Goal: Task Accomplishment & Management: Manage account settings

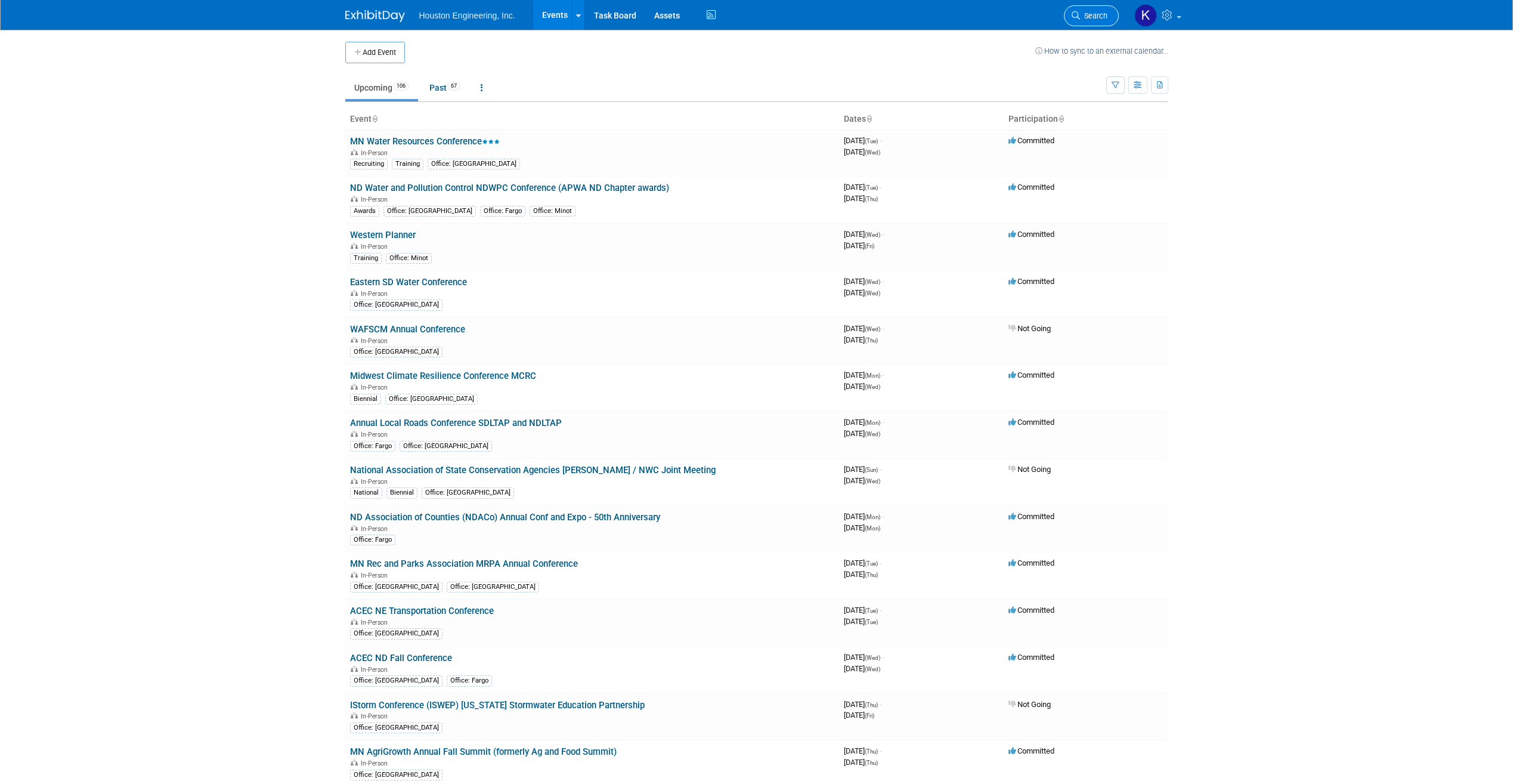
click at [1099, 16] on span "Search" at bounding box center [1094, 16] width 28 height 9
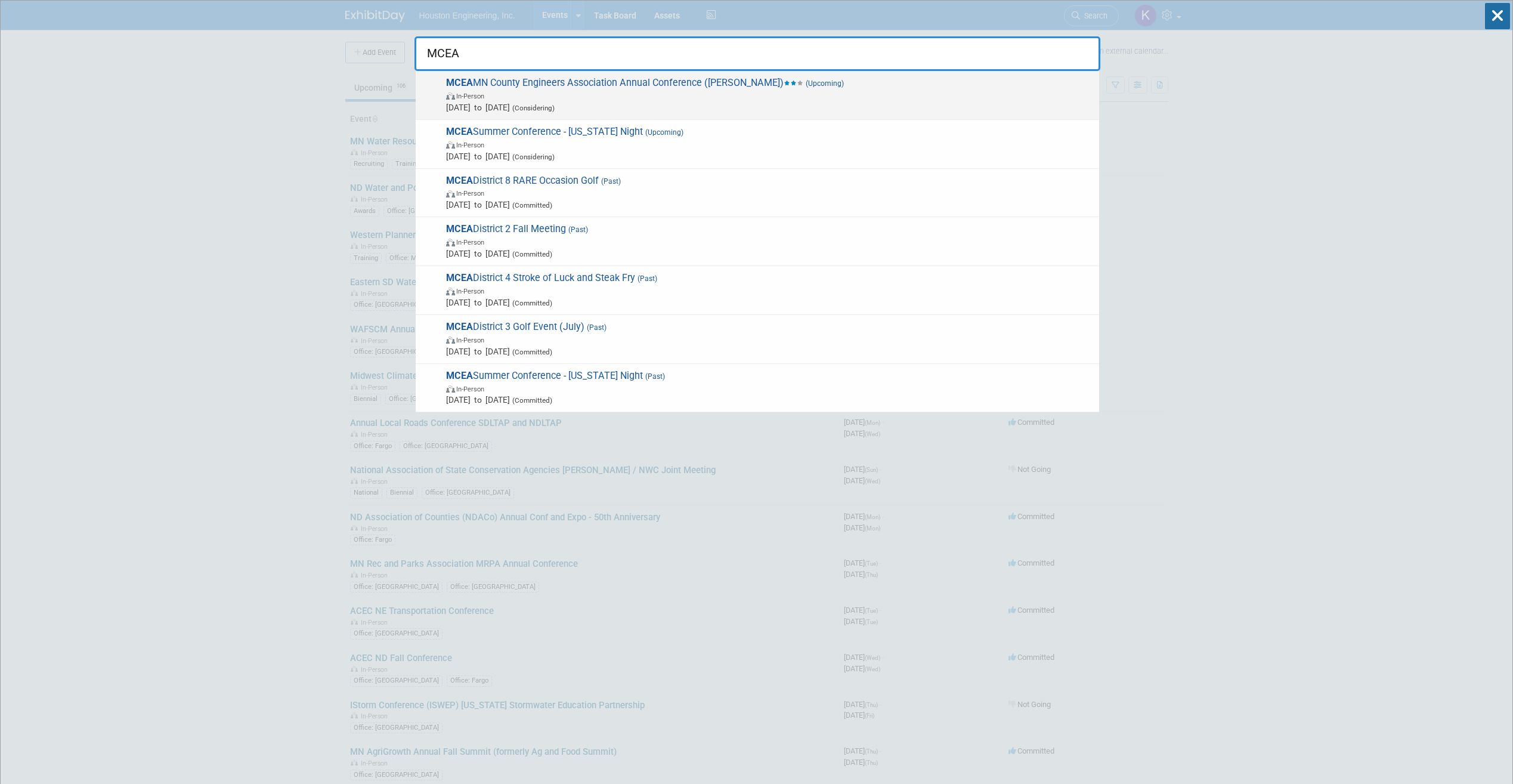
type input "MCEA"
click at [665, 87] on span "MCEA MN County Engineers Association Annual Conference (Cragun's) (Upcoming) In…" at bounding box center [767, 95] width 650 height 37
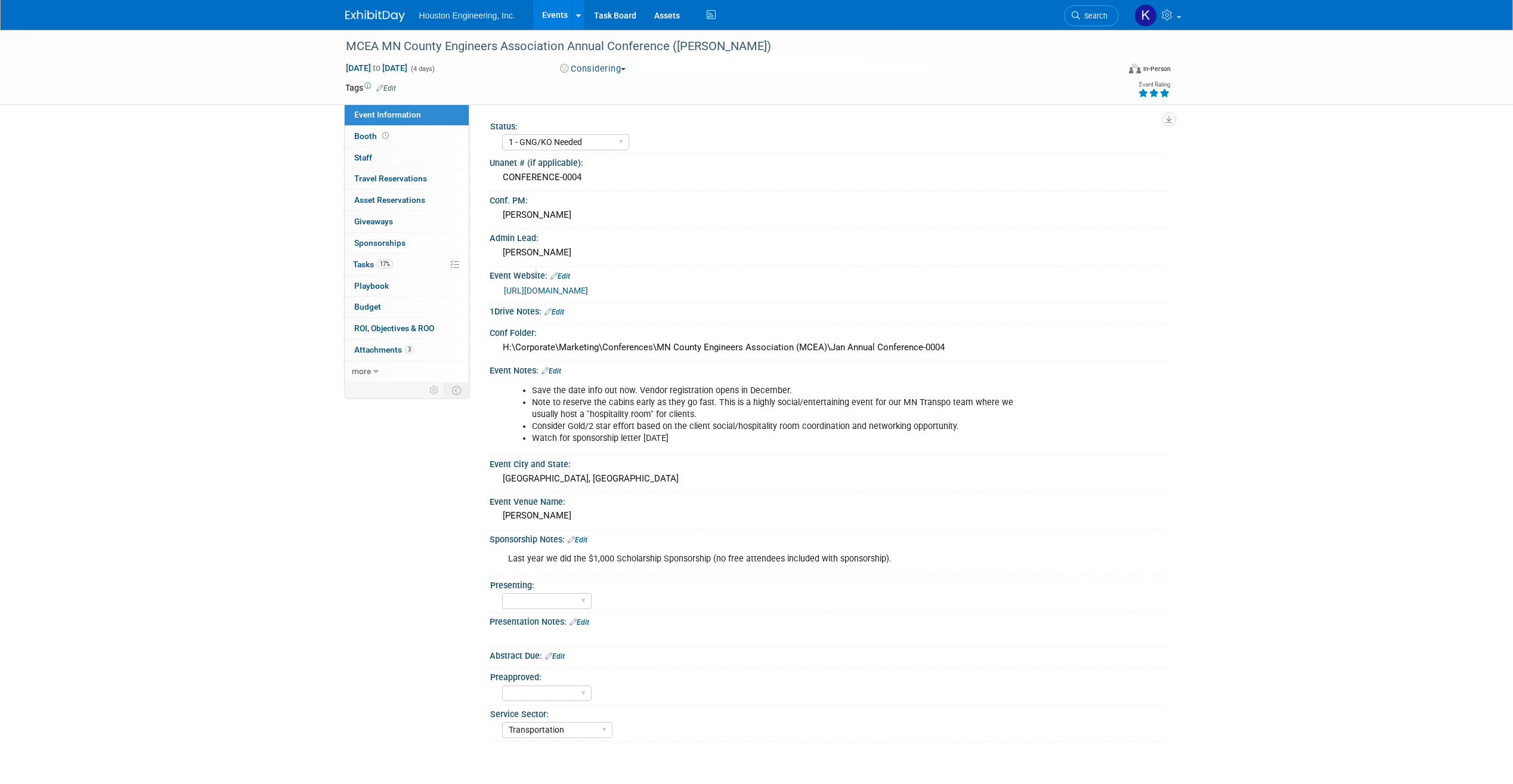
select select "1 - GNG/KO Needed"
select select "Transportation"
click at [372, 369] on link "more" at bounding box center [407, 371] width 124 height 21
click at [407, 268] on link "17% Tasks 17%" at bounding box center [407, 264] width 124 height 21
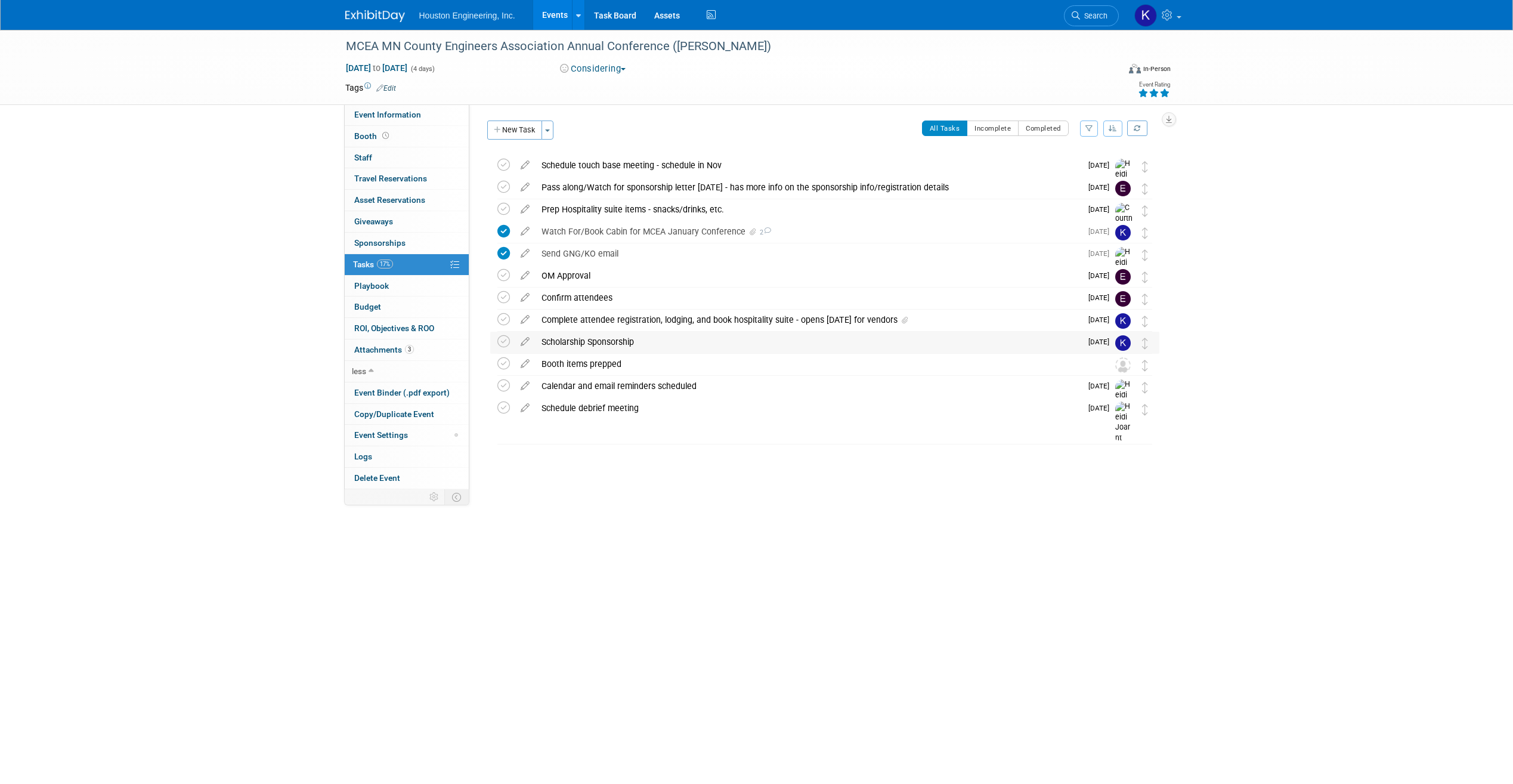
click at [634, 342] on div "Scholarship Sponsorship" at bounding box center [809, 341] width 546 height 20
